Goal: Task Accomplishment & Management: Manage account settings

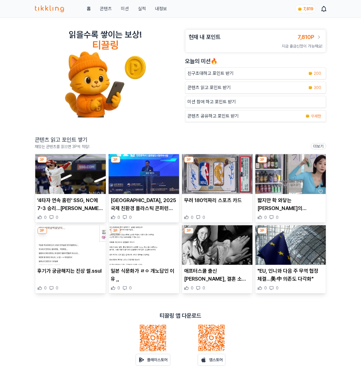
click at [53, 183] on img at bounding box center [70, 174] width 71 height 40
click at [147, 180] on img at bounding box center [144, 174] width 71 height 40
click at [211, 175] on img at bounding box center [217, 174] width 71 height 40
click at [215, 173] on img at bounding box center [217, 174] width 71 height 40
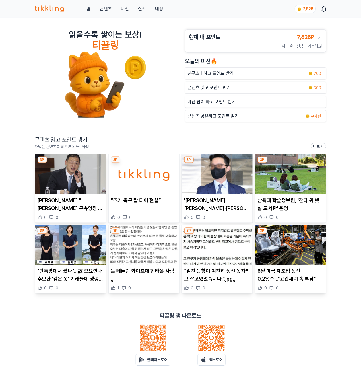
click at [71, 191] on img at bounding box center [70, 174] width 71 height 40
click at [141, 197] on p "“조기 축구 탑 티어 현실”" at bounding box center [144, 200] width 66 height 8
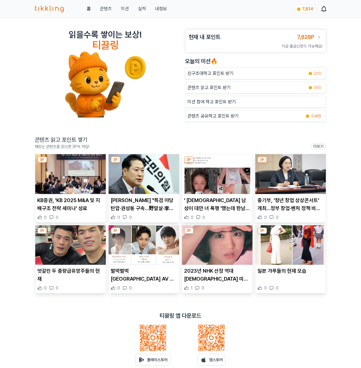
click at [152, 182] on img at bounding box center [144, 174] width 71 height 40
click at [221, 183] on img at bounding box center [217, 174] width 71 height 40
click at [284, 185] on img at bounding box center [290, 174] width 71 height 40
click at [77, 252] on img at bounding box center [70, 245] width 71 height 40
click at [140, 7] on link "실적" at bounding box center [142, 8] width 8 height 7
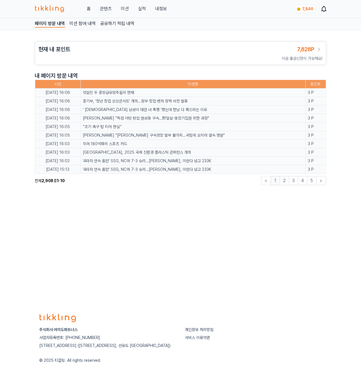
click at [104, 8] on link "콘텐츠" at bounding box center [106, 8] width 12 height 7
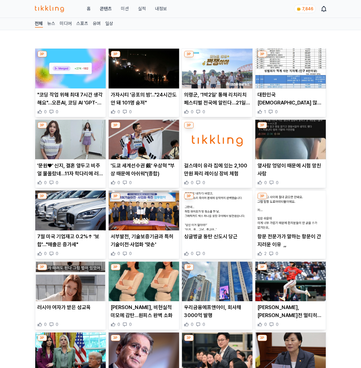
click at [53, 74] on img at bounding box center [70, 69] width 71 height 40
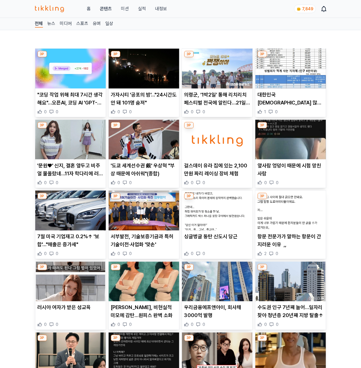
click at [161, 10] on link "내정보" at bounding box center [161, 8] width 12 height 7
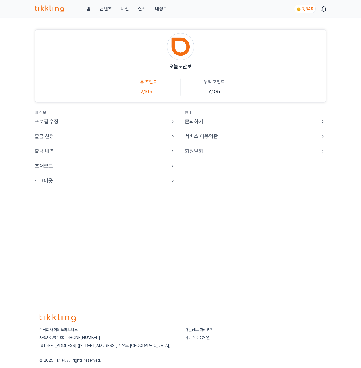
click at [52, 180] on p "로그아웃" at bounding box center [44, 181] width 18 height 8
